Goal: Use online tool/utility: Utilize a website feature to perform a specific function

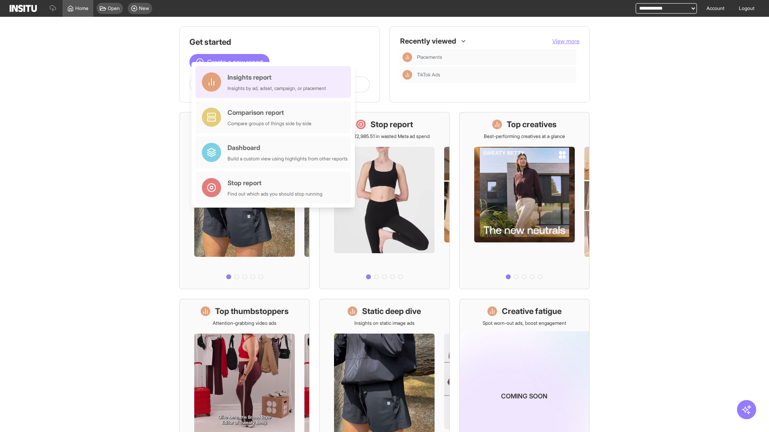
click at [275, 82] on div "Insights report Insights by ad, adset, campaign, or placement" at bounding box center [276, 81] width 98 height 19
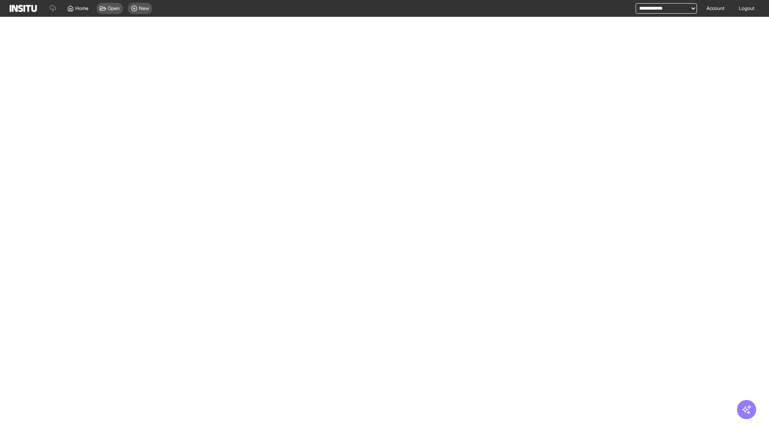
select select "**"
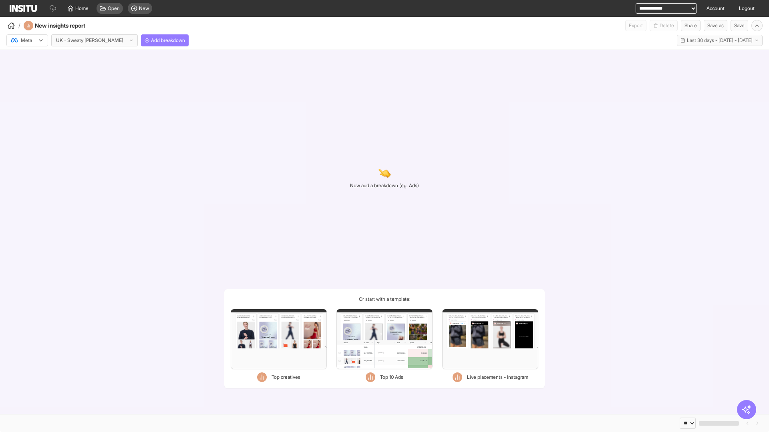
click at [27, 40] on div at bounding box center [21, 40] width 22 height 8
click at [27, 58] on span "Meta" at bounding box center [26, 57] width 11 height 7
click at [151, 40] on span "Add breakdown" at bounding box center [168, 40] width 34 height 6
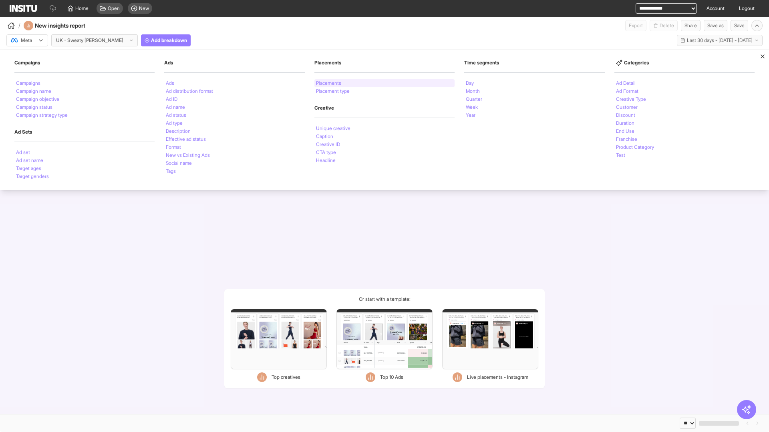
click at [329, 83] on li "Placements" at bounding box center [328, 83] width 25 height 5
